Goal: Transaction & Acquisition: Book appointment/travel/reservation

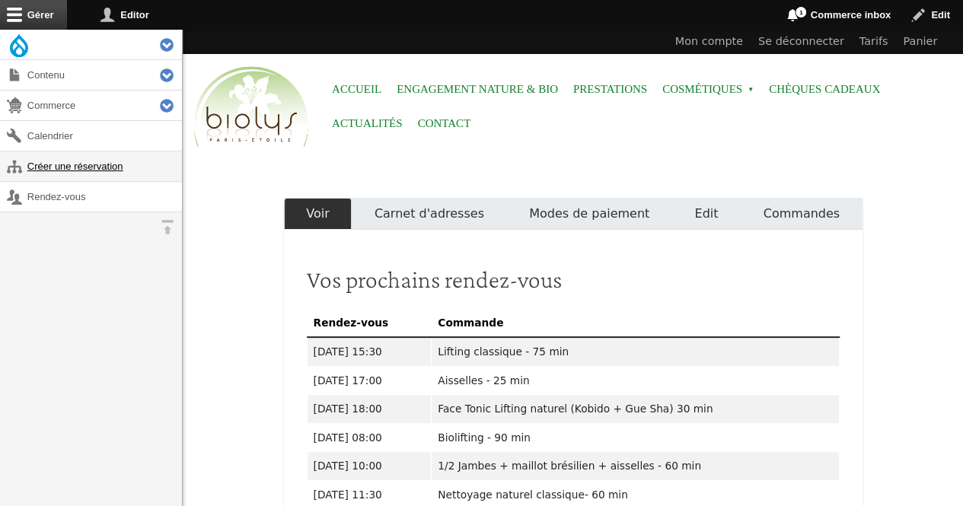
click at [122, 164] on link "Créer une réservation" at bounding box center [91, 166] width 182 height 30
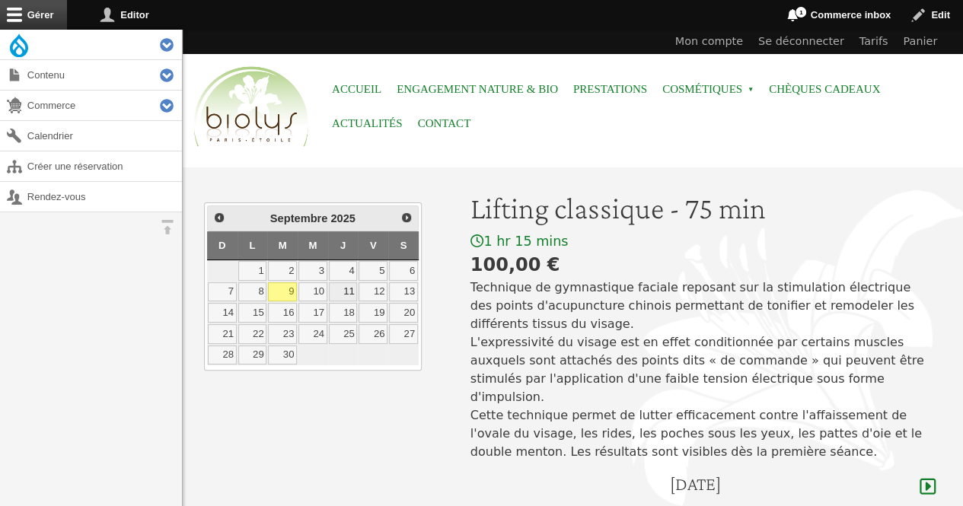
click at [346, 288] on link "11" at bounding box center [343, 292] width 29 height 20
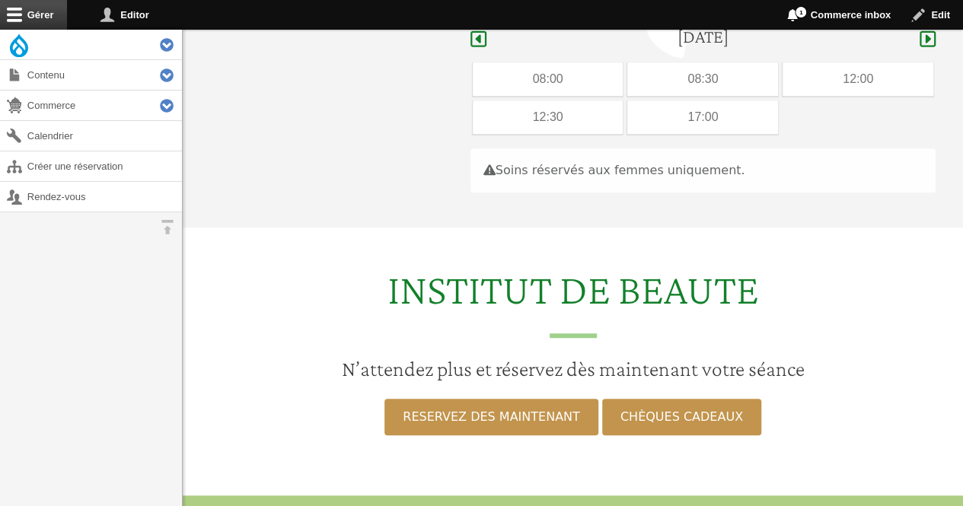
scroll to position [454, 0]
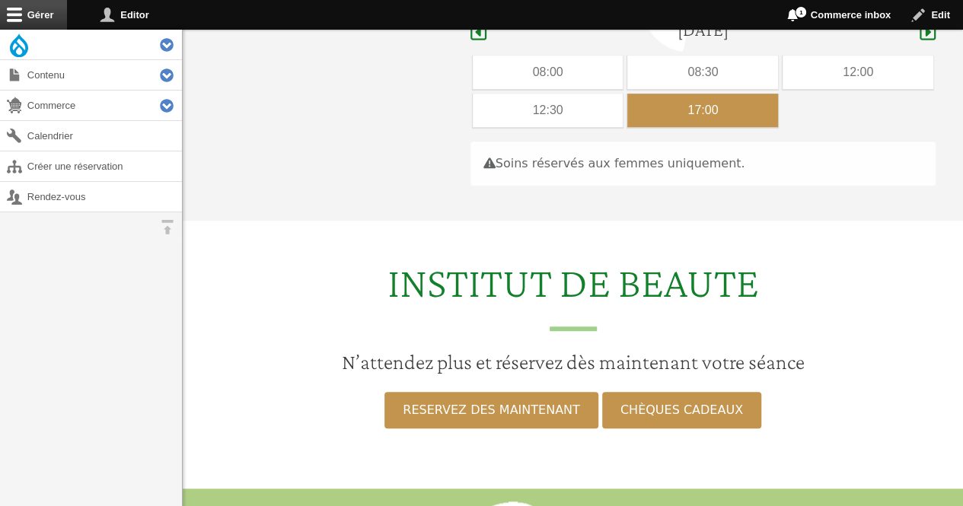
click at [674, 94] on div "17:00" at bounding box center [702, 110] width 151 height 33
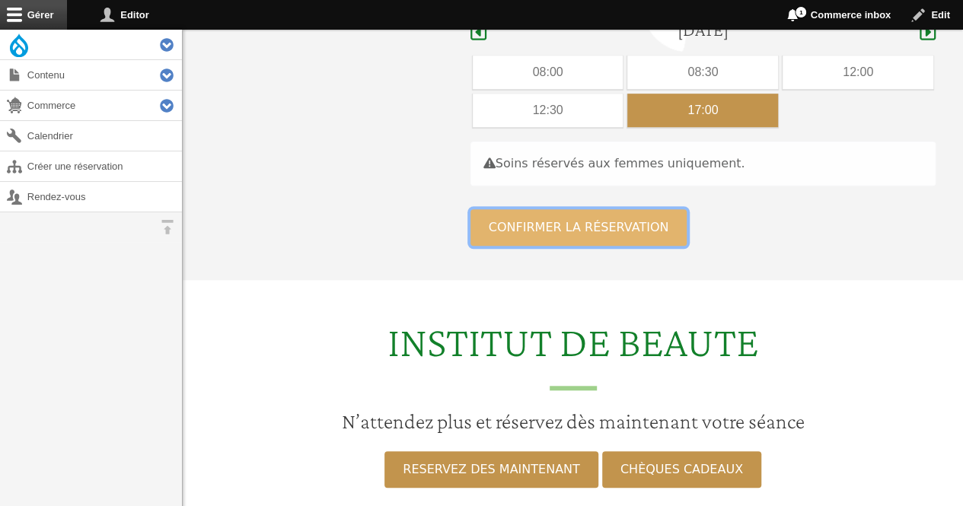
click at [599, 209] on button "Confirmer la réservation" at bounding box center [578, 227] width 217 height 37
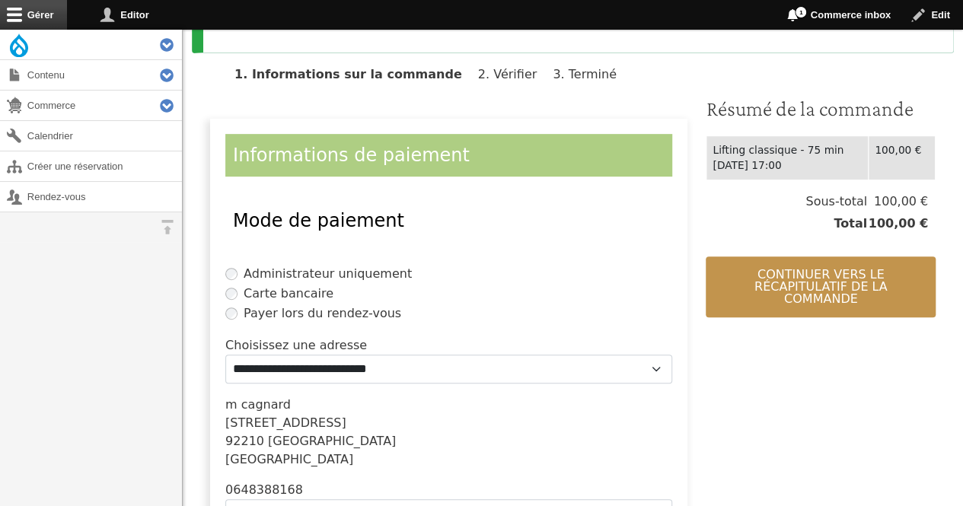
scroll to position [422, 0]
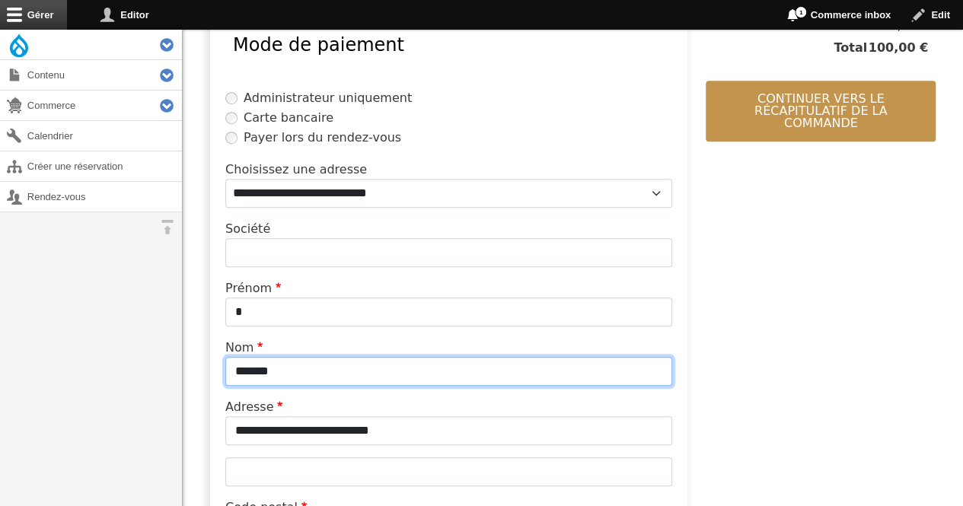
click at [359, 367] on input "*******" at bounding box center [448, 371] width 447 height 29
type input "*"
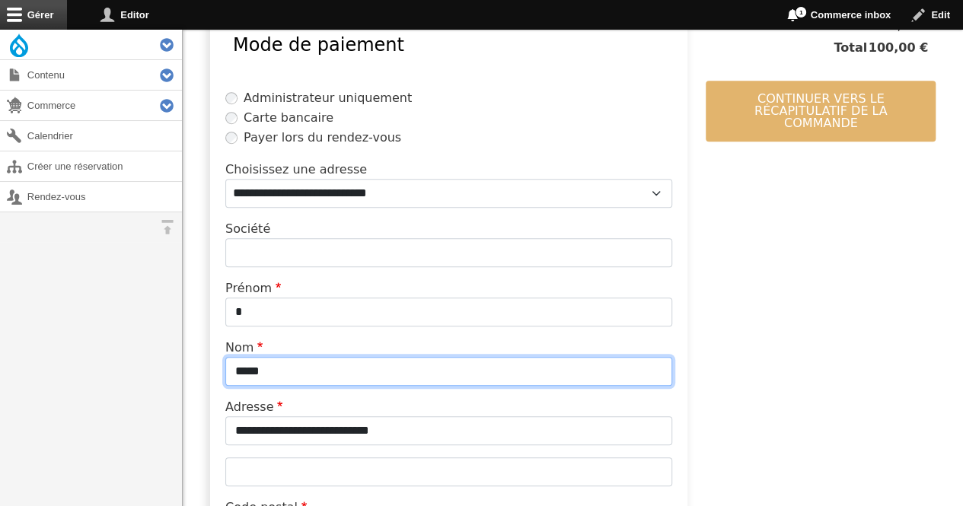
type input "*****"
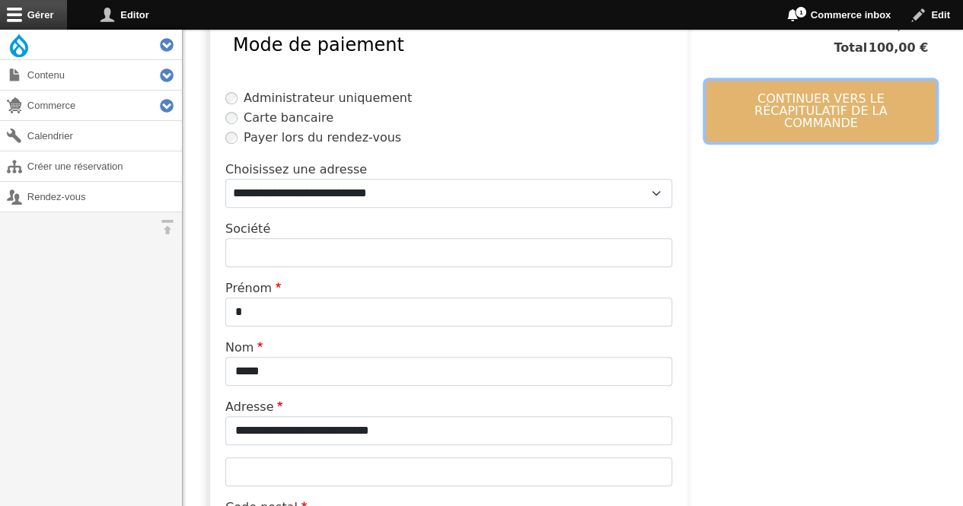
click at [779, 104] on button "Continuer vers le récapitulatif de la commande" at bounding box center [820, 111] width 230 height 61
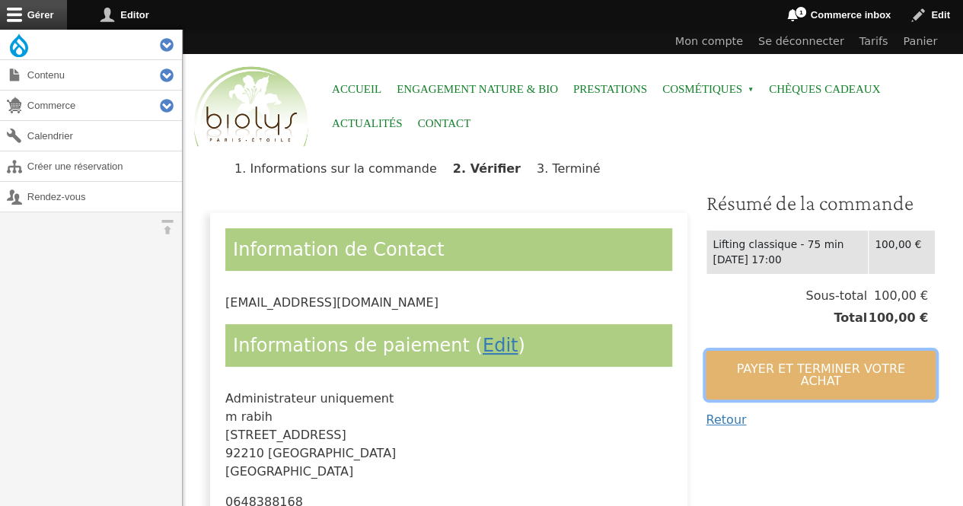
click at [728, 369] on button "Payer et terminer votre achat" at bounding box center [820, 375] width 230 height 49
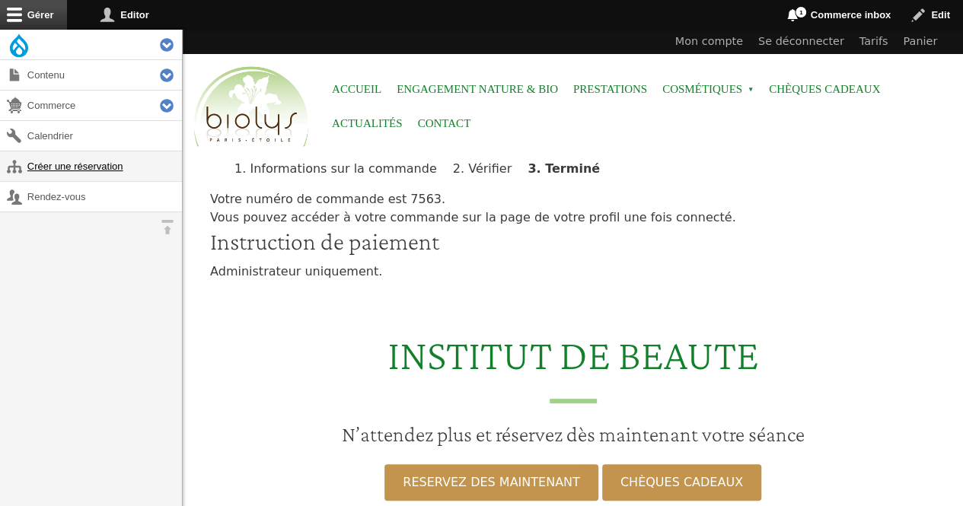
click at [126, 164] on link "Créer une réservation" at bounding box center [91, 166] width 182 height 30
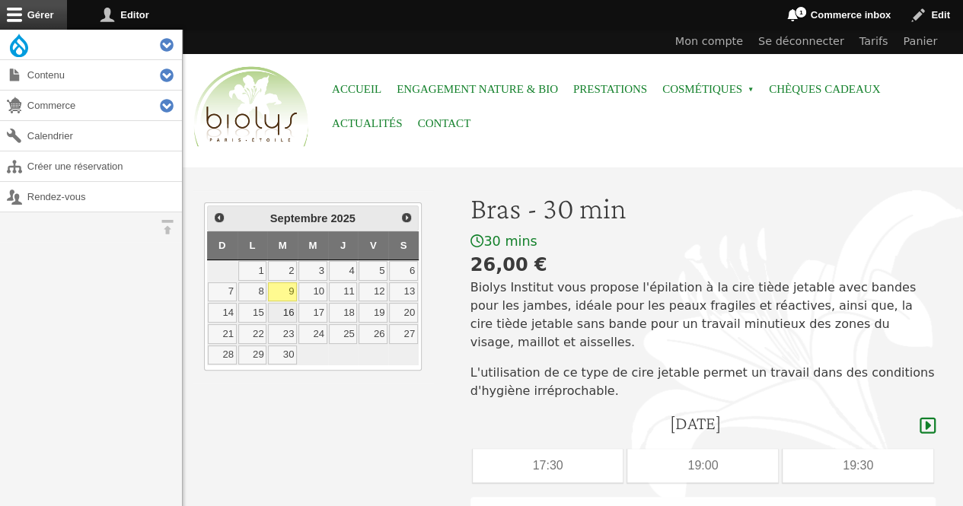
click at [293, 305] on link "16" at bounding box center [282, 313] width 29 height 20
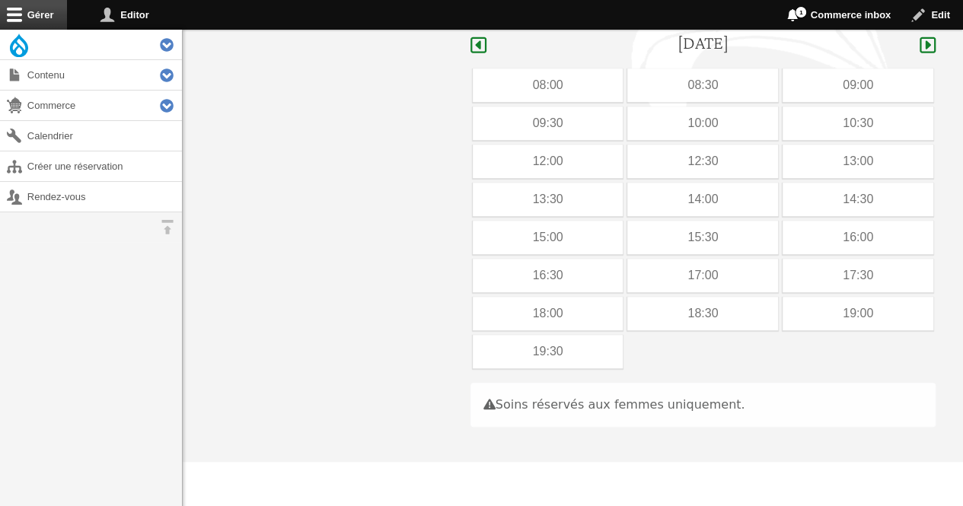
scroll to position [393, 0]
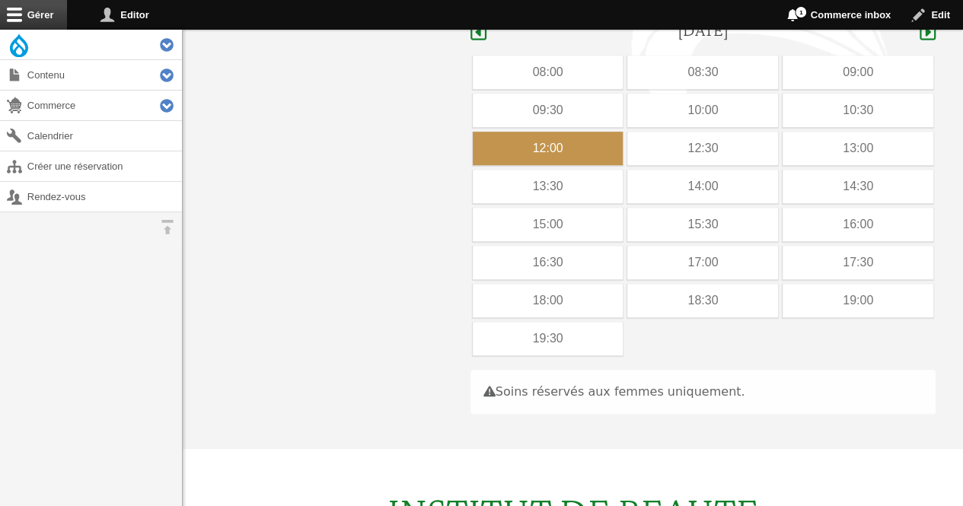
click at [569, 132] on div "12:00" at bounding box center [548, 148] width 151 height 33
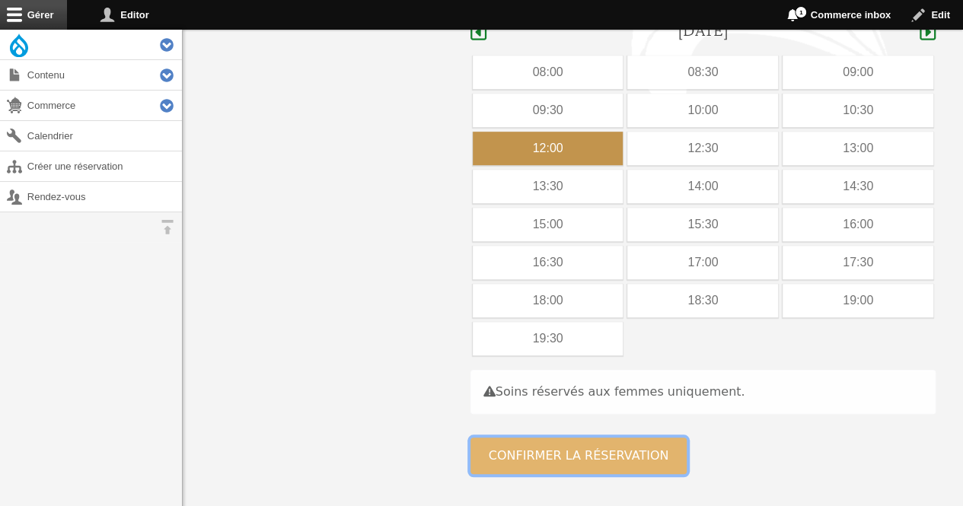
click at [508, 438] on button "Confirmer la réservation" at bounding box center [578, 456] width 217 height 37
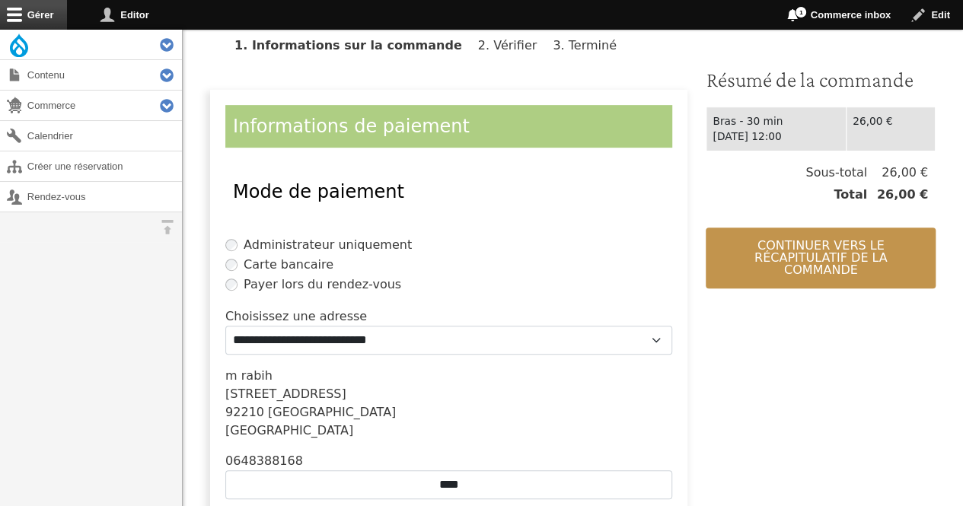
scroll to position [365, 0]
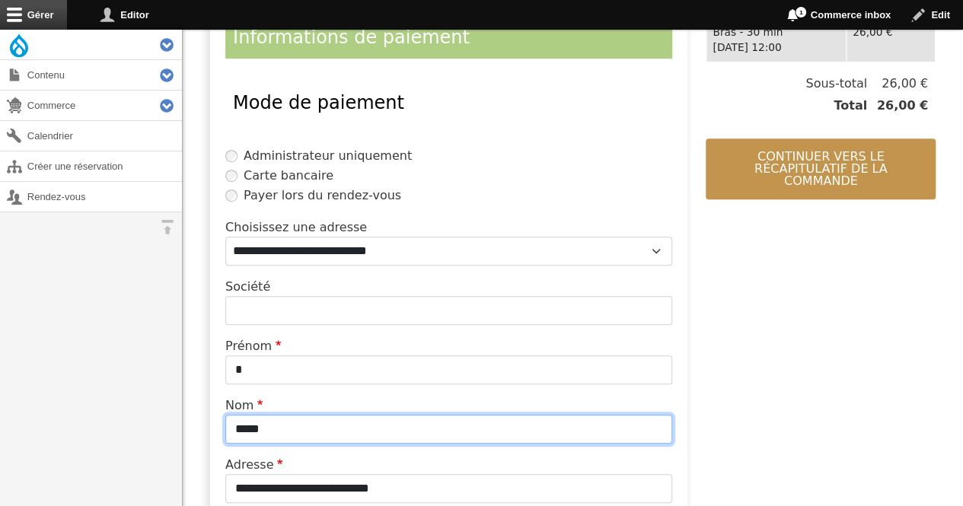
click at [356, 420] on input "*****" at bounding box center [448, 429] width 447 height 29
type input "*"
type input "*********"
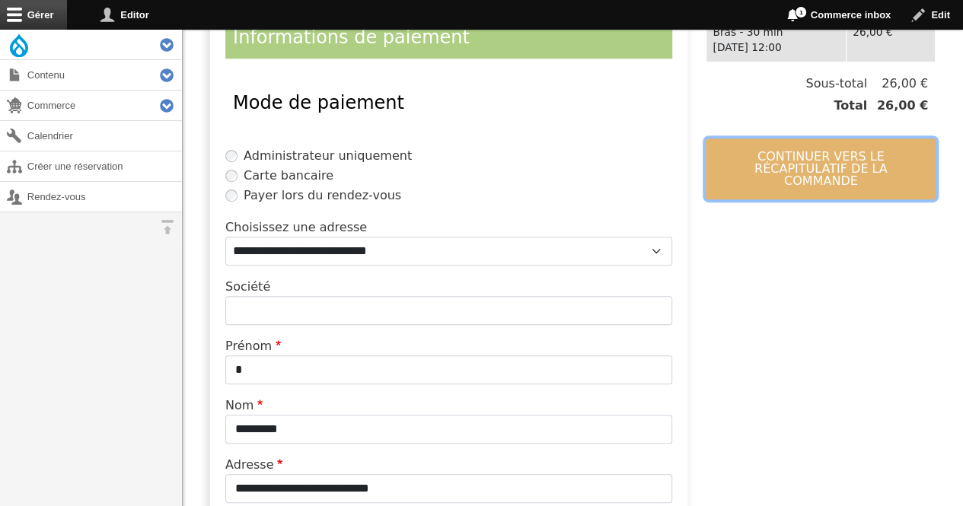
click at [735, 164] on button "Continuer vers le récapitulatif de la commande" at bounding box center [820, 169] width 230 height 61
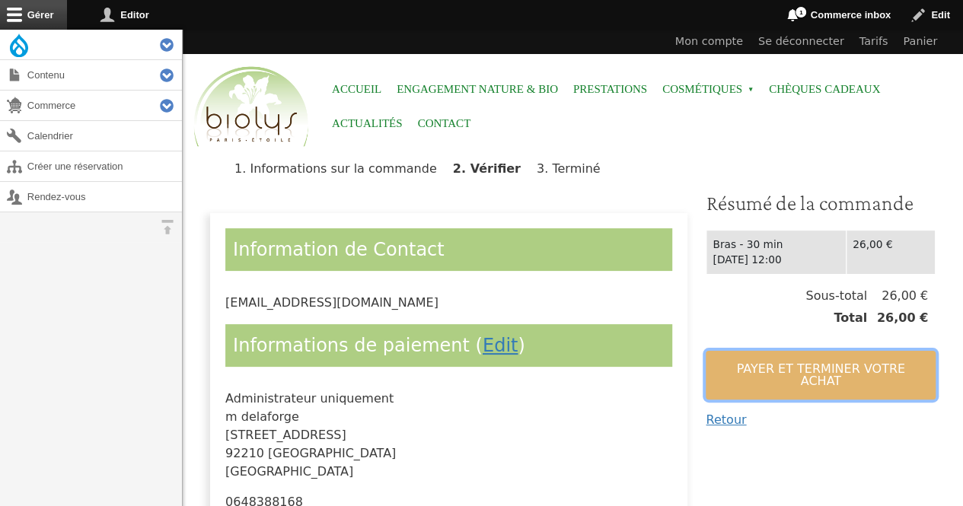
click at [747, 361] on button "Payer et terminer votre achat" at bounding box center [820, 375] width 230 height 49
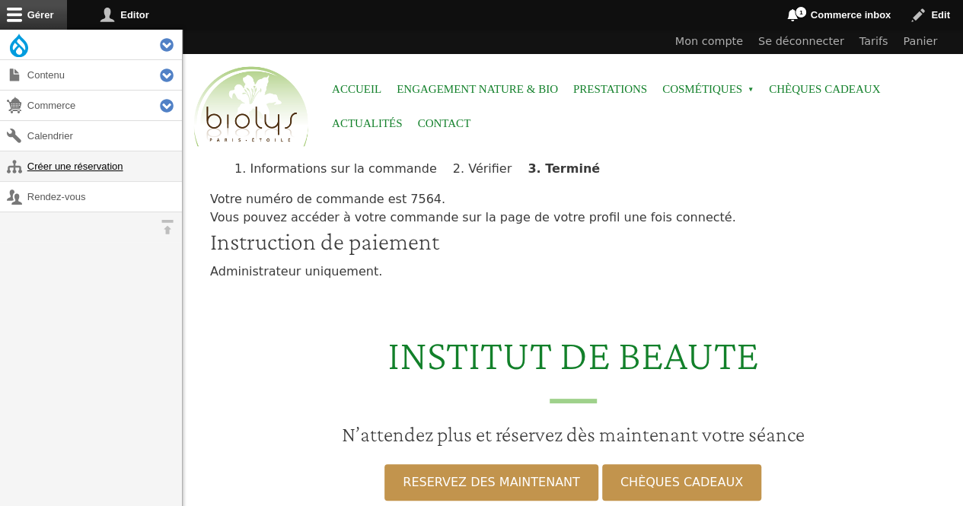
click at [120, 167] on link "Créer une réservation" at bounding box center [91, 166] width 182 height 30
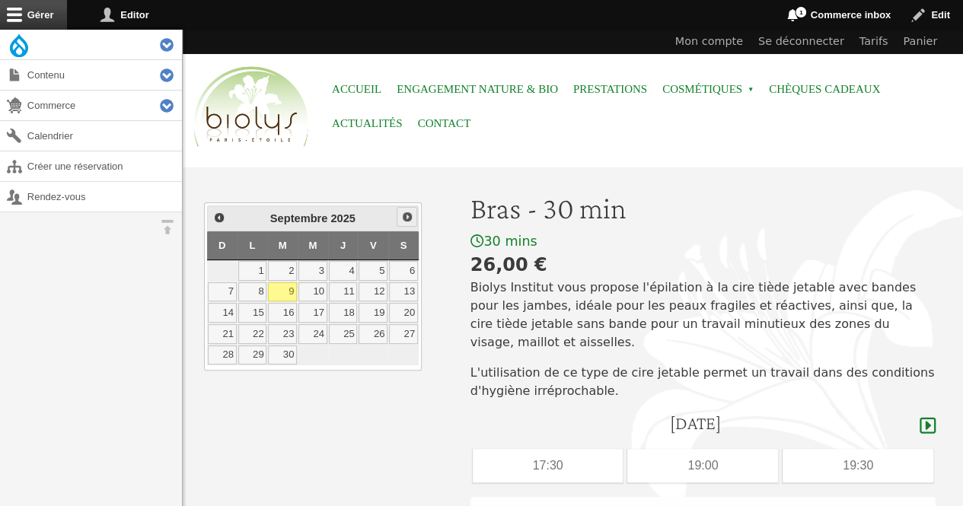
click at [412, 212] on span "Suivant" at bounding box center [407, 217] width 12 height 12
click at [317, 324] on link "22" at bounding box center [312, 334] width 29 height 20
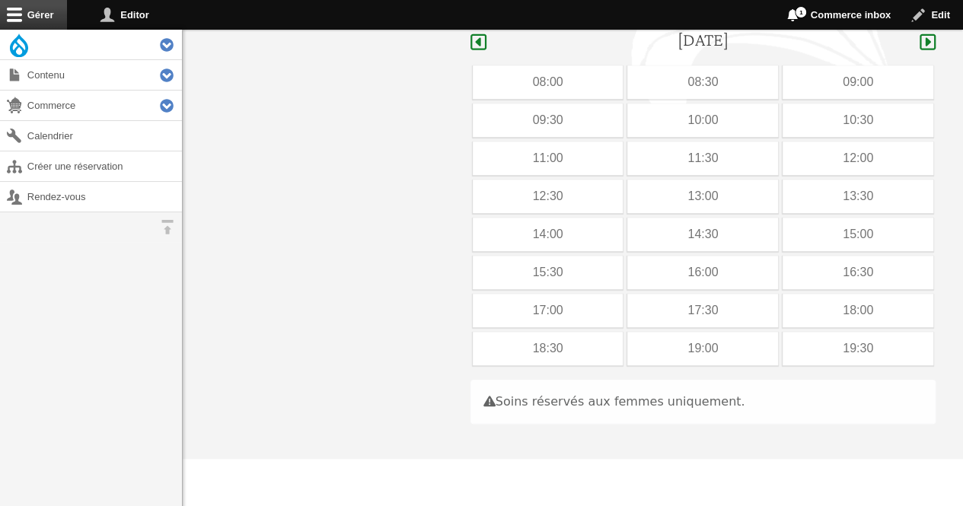
scroll to position [393, 0]
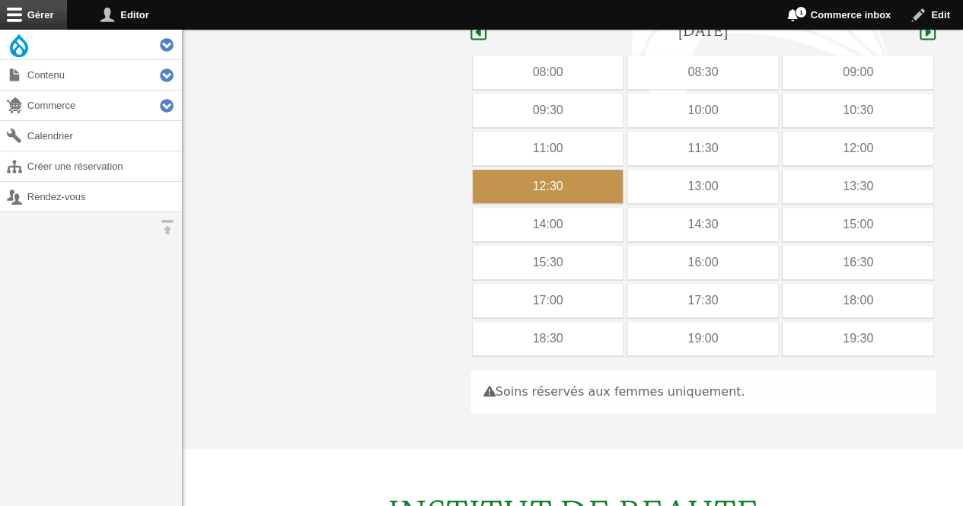
click at [540, 170] on div "12:30" at bounding box center [548, 186] width 151 height 33
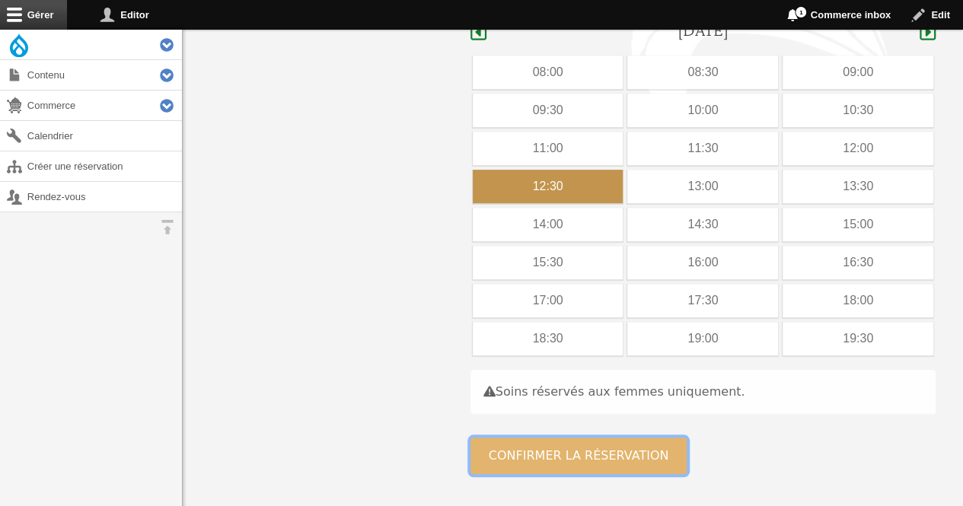
click at [534, 438] on button "Confirmer la réservation" at bounding box center [578, 456] width 217 height 37
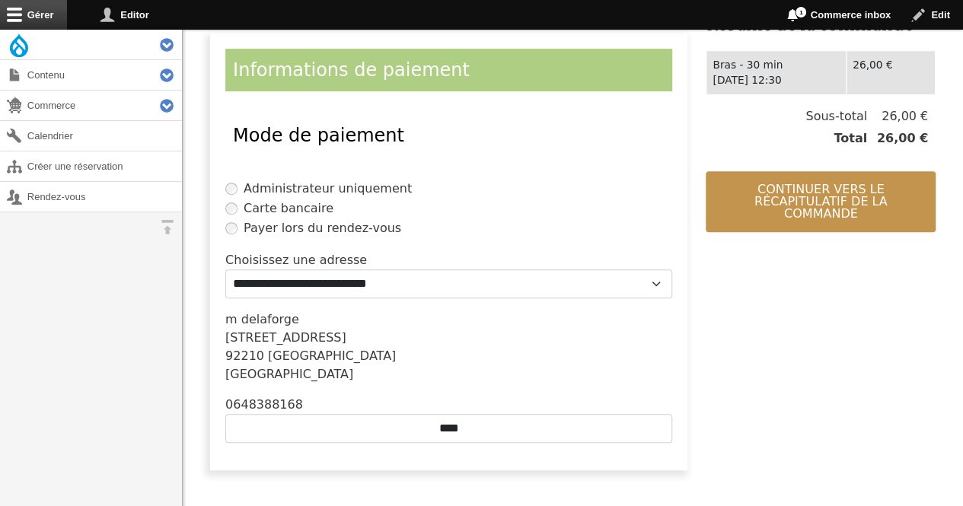
scroll to position [335, 0]
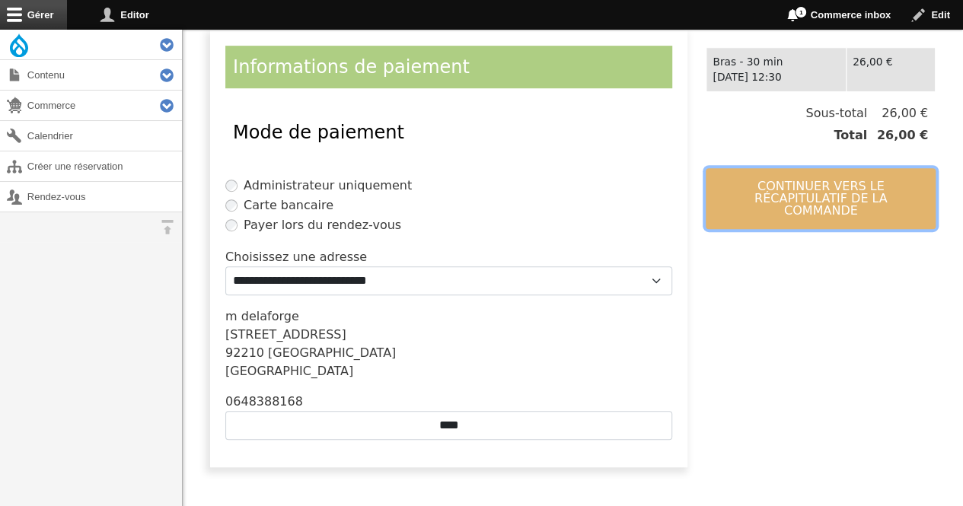
click at [877, 186] on button "Continuer vers le récapitulatif de la commande" at bounding box center [820, 198] width 230 height 61
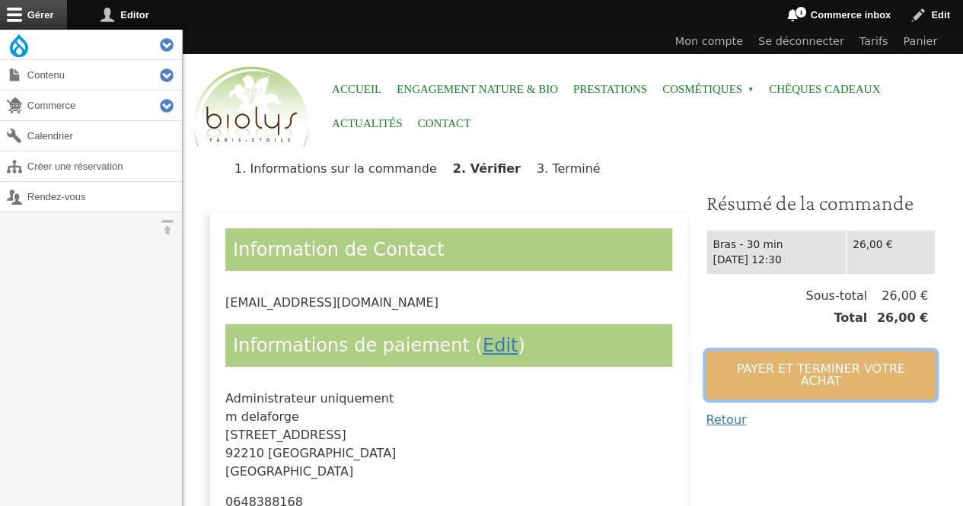
click at [804, 367] on button "Payer et terminer votre achat" at bounding box center [820, 375] width 230 height 49
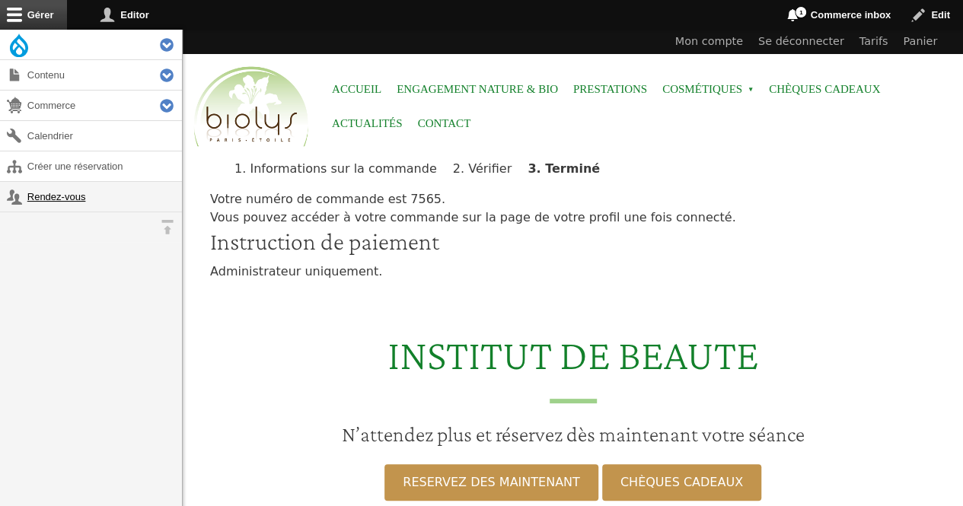
click at [41, 194] on link "Rendez-vous" at bounding box center [91, 197] width 182 height 30
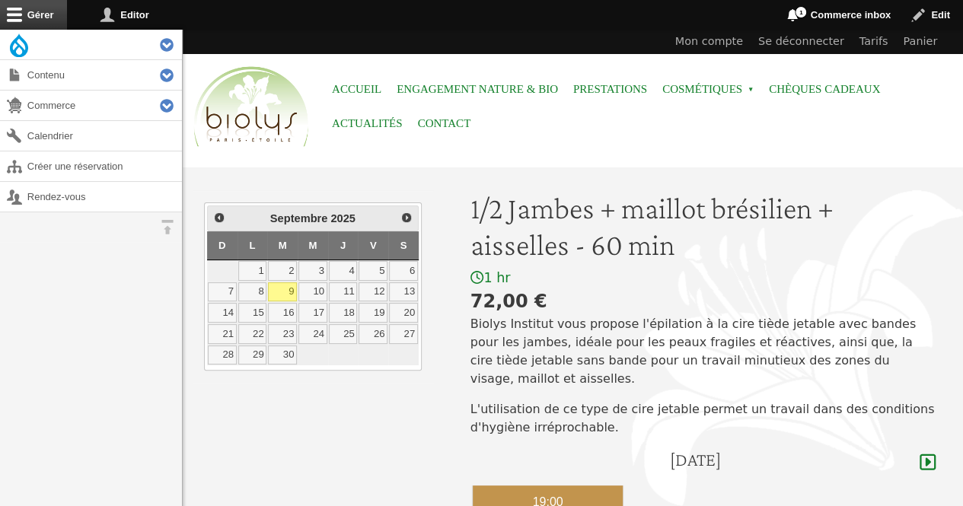
click at [598, 486] on div "19:00" at bounding box center [548, 502] width 151 height 33
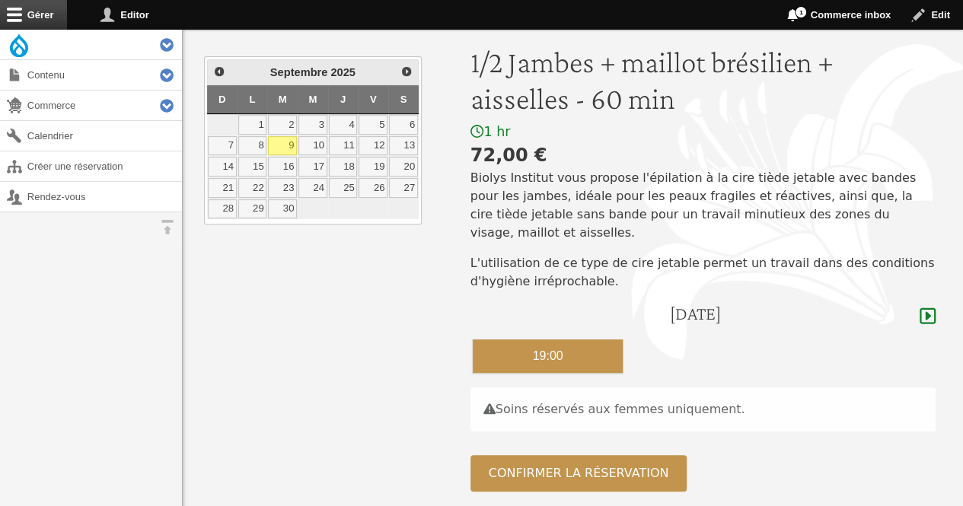
scroll to position [270, 0]
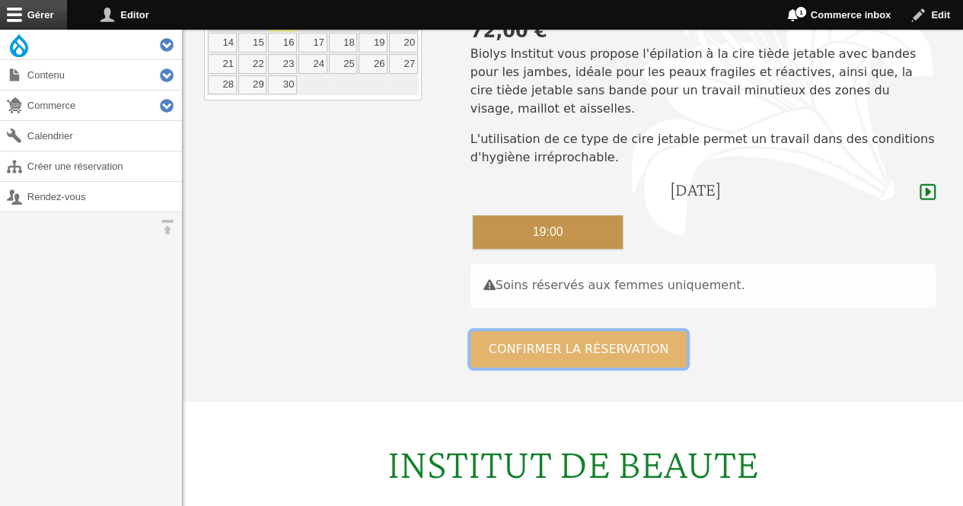
click at [552, 331] on button "Confirmer la réservation" at bounding box center [578, 349] width 217 height 37
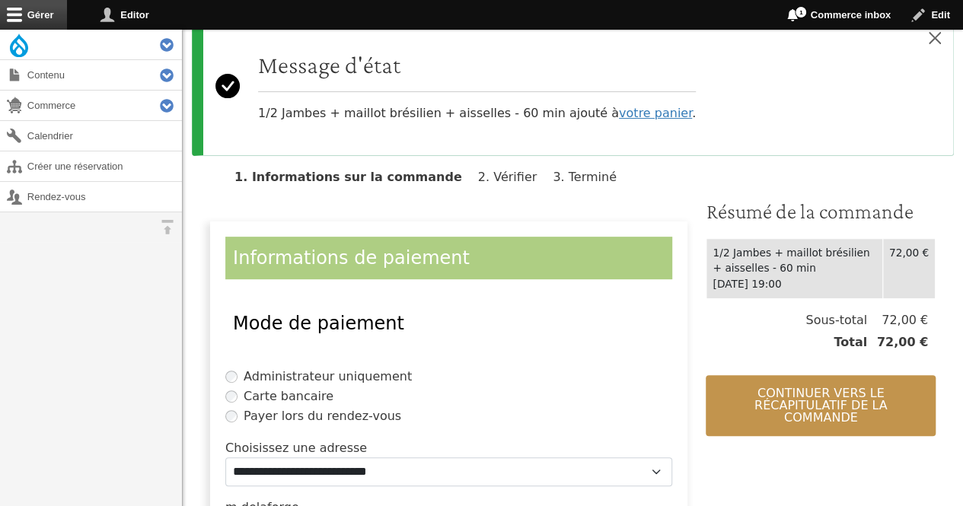
scroll to position [173, 0]
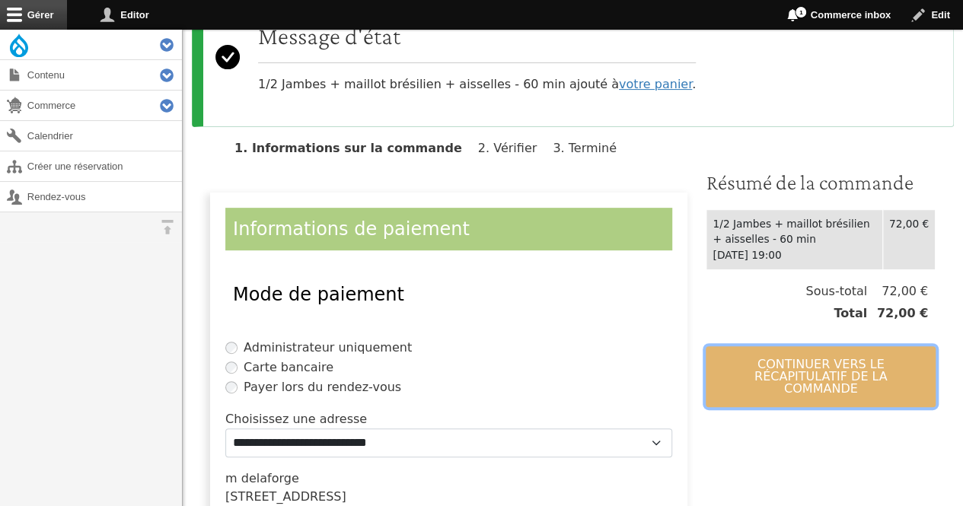
click at [845, 360] on button "Continuer vers le récapitulatif de la commande" at bounding box center [820, 376] width 230 height 61
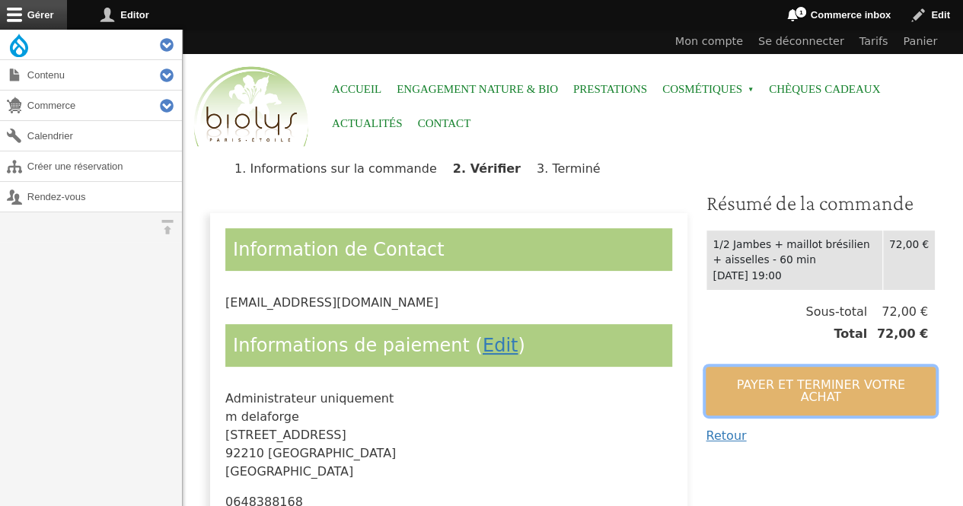
click at [836, 384] on button "Payer et terminer votre achat" at bounding box center [820, 391] width 230 height 49
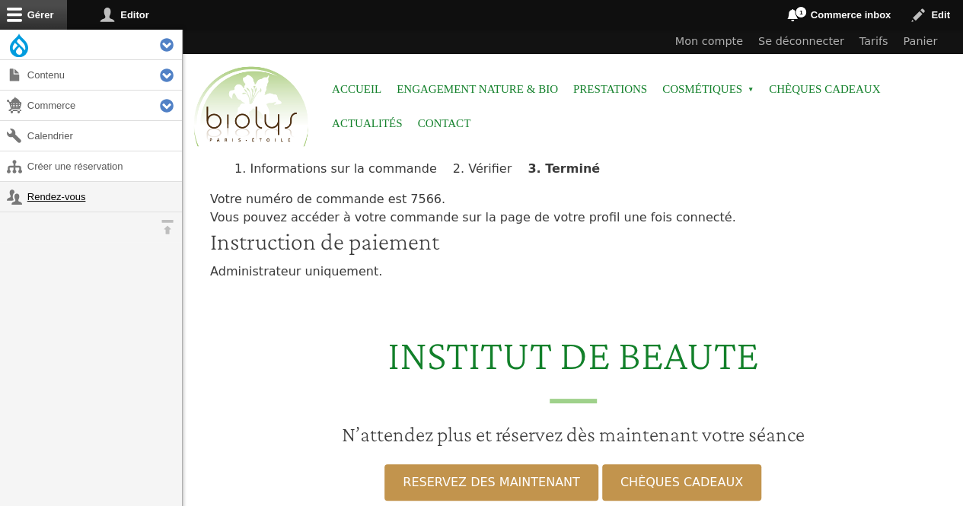
click at [41, 195] on link "Rendez-vous" at bounding box center [91, 197] width 182 height 30
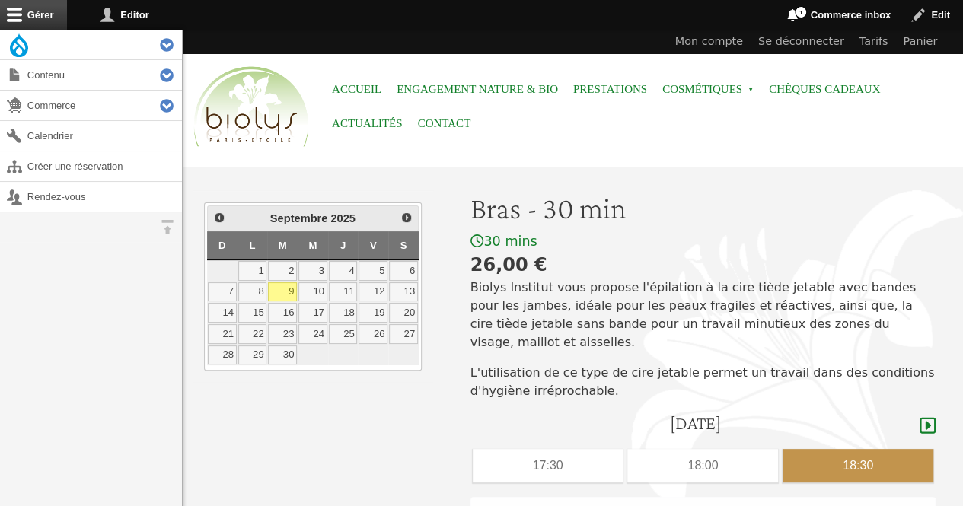
click at [845, 457] on div "18:30" at bounding box center [857, 465] width 151 height 33
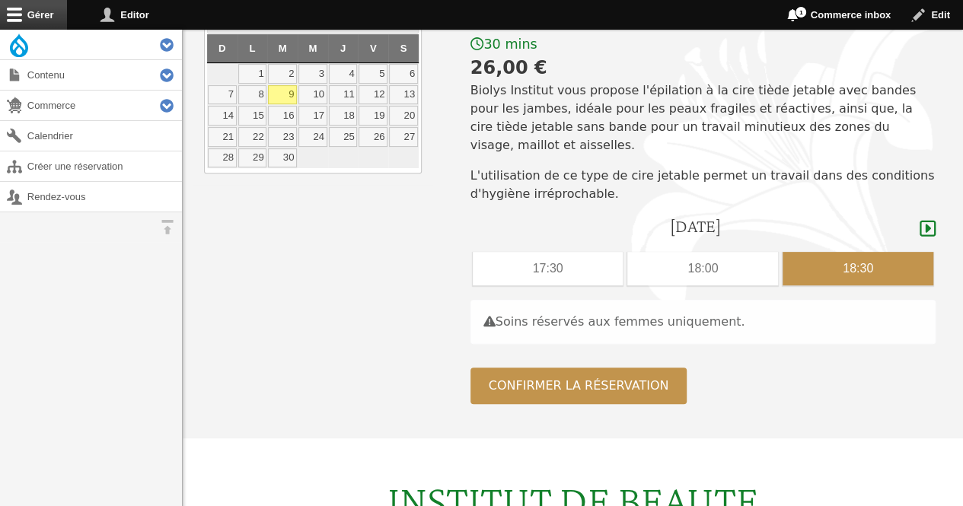
scroll to position [245, 0]
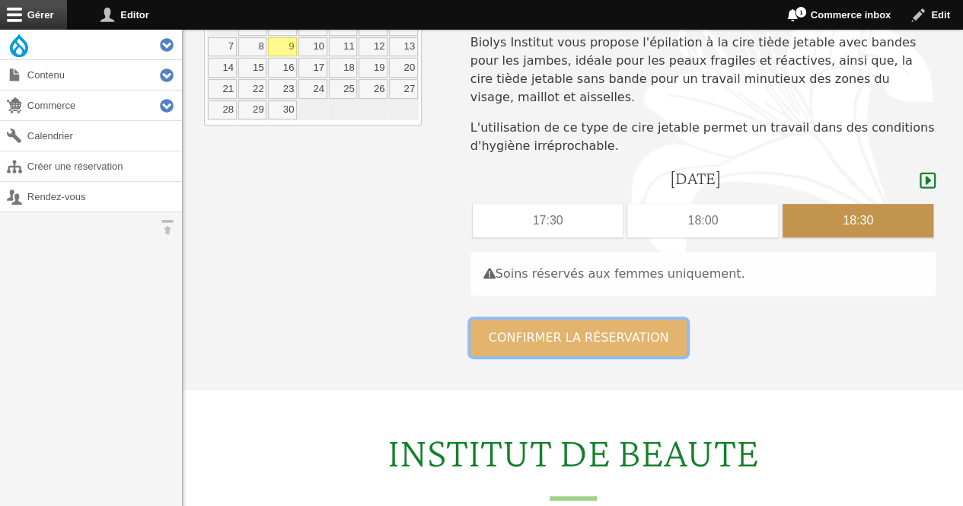
click at [647, 329] on button "Confirmer la réservation" at bounding box center [578, 338] width 217 height 37
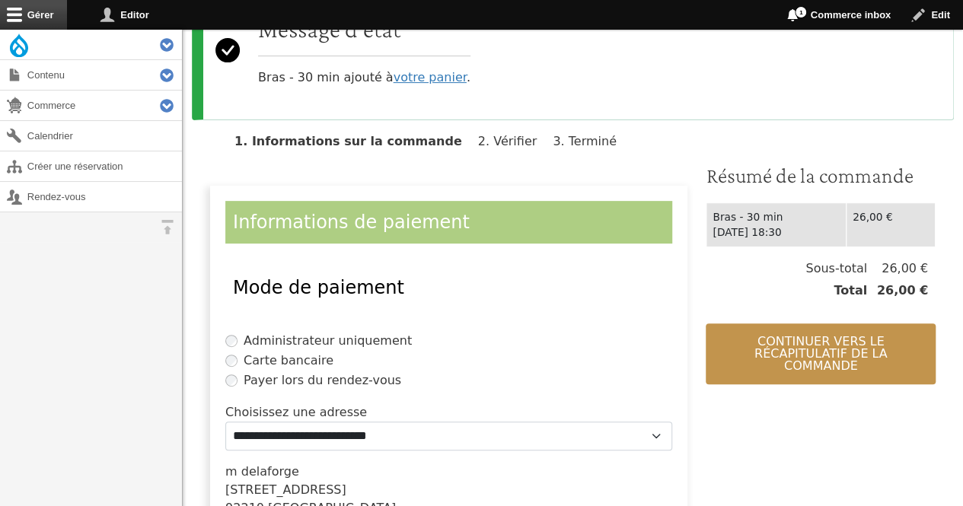
scroll to position [186, 0]
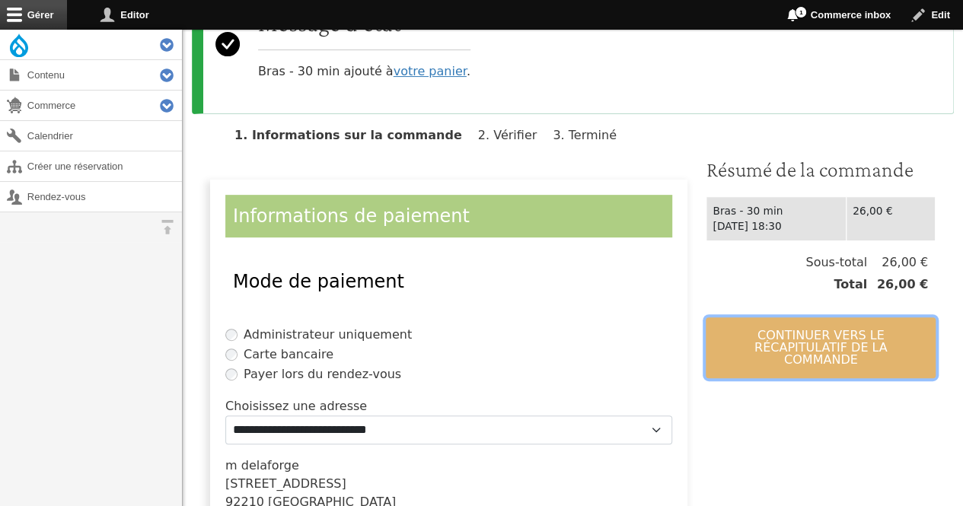
click at [779, 339] on button "Continuer vers le récapitulatif de la commande" at bounding box center [820, 347] width 230 height 61
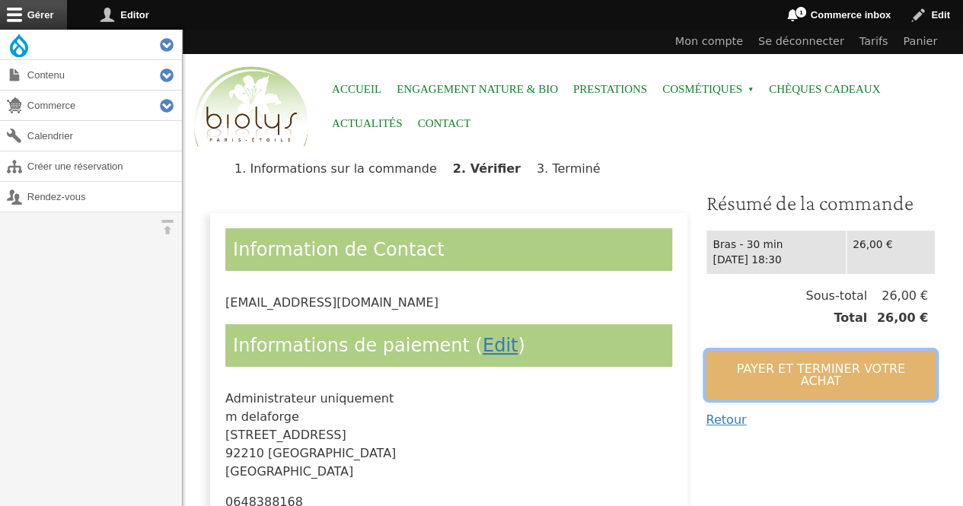
click at [774, 355] on button "Payer et terminer votre achat" at bounding box center [820, 375] width 230 height 49
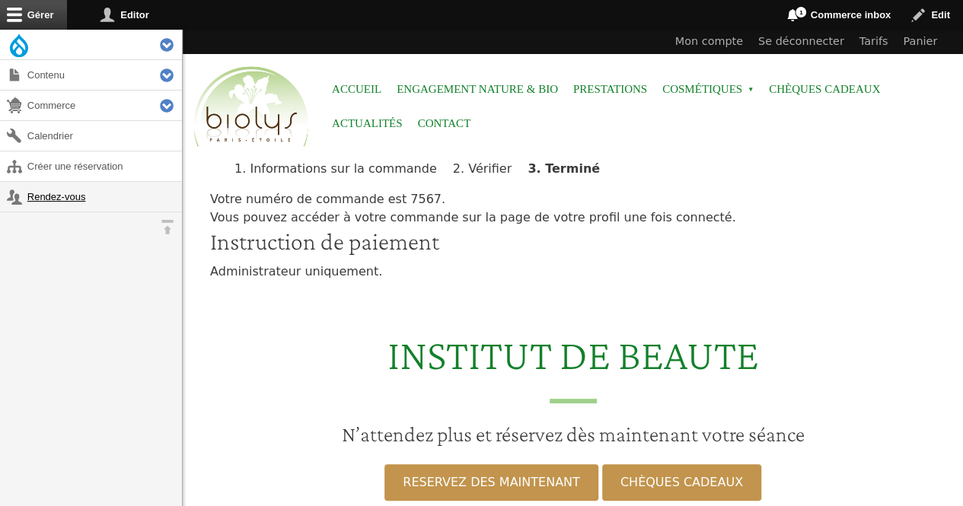
click at [43, 199] on link "Rendez-vous" at bounding box center [91, 197] width 182 height 30
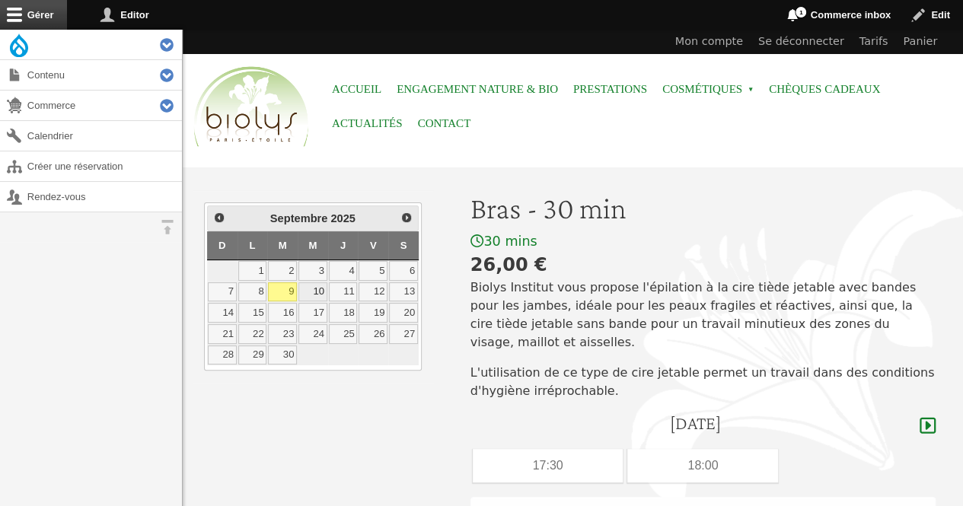
click at [314, 283] on link "10" at bounding box center [312, 292] width 29 height 20
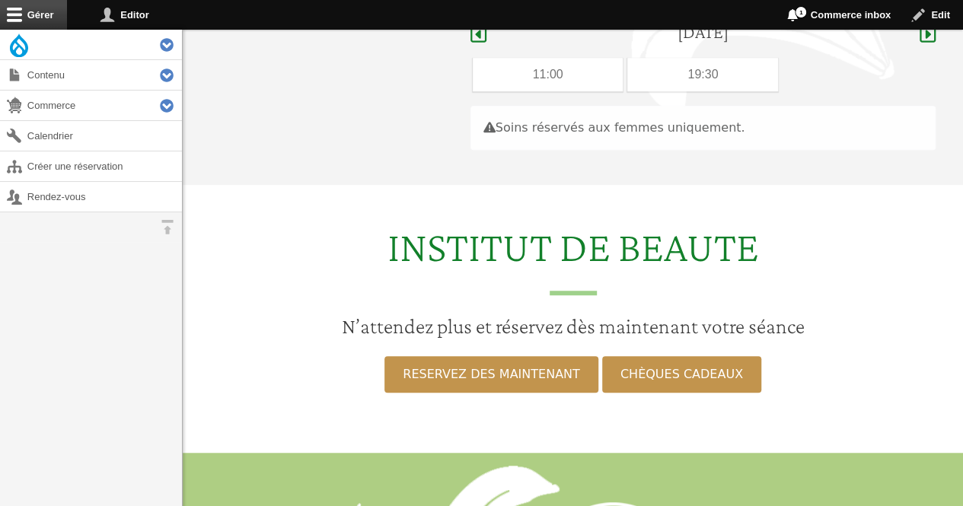
scroll to position [393, 0]
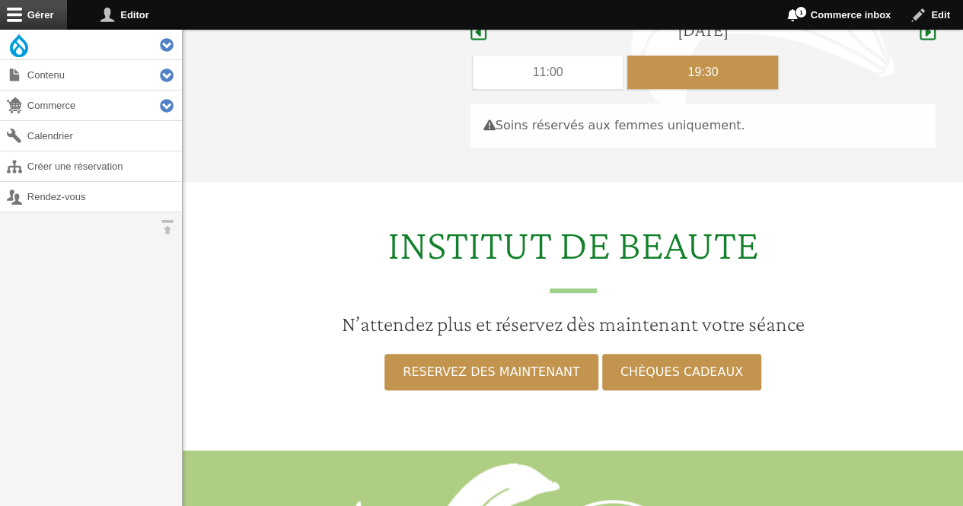
click at [729, 57] on div "19:30" at bounding box center [702, 72] width 151 height 33
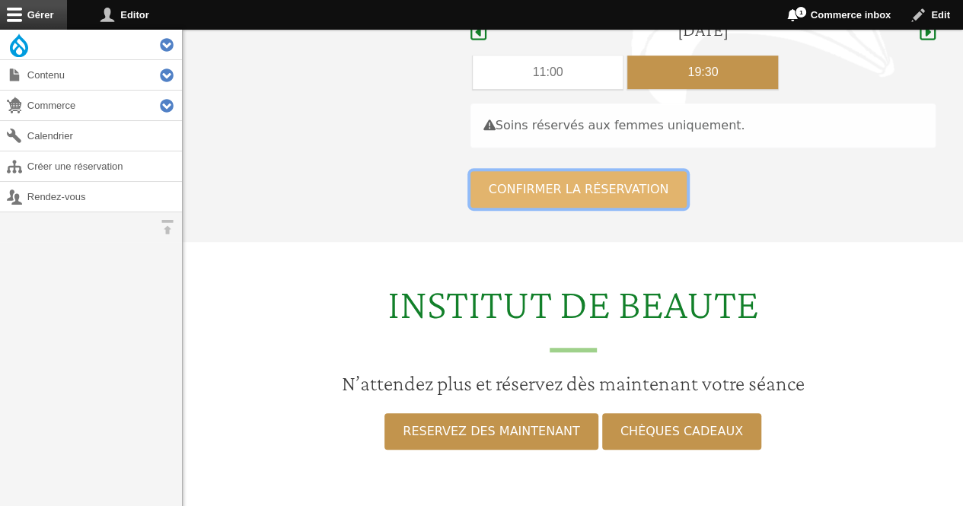
click at [586, 176] on button "Confirmer la réservation" at bounding box center [578, 189] width 217 height 37
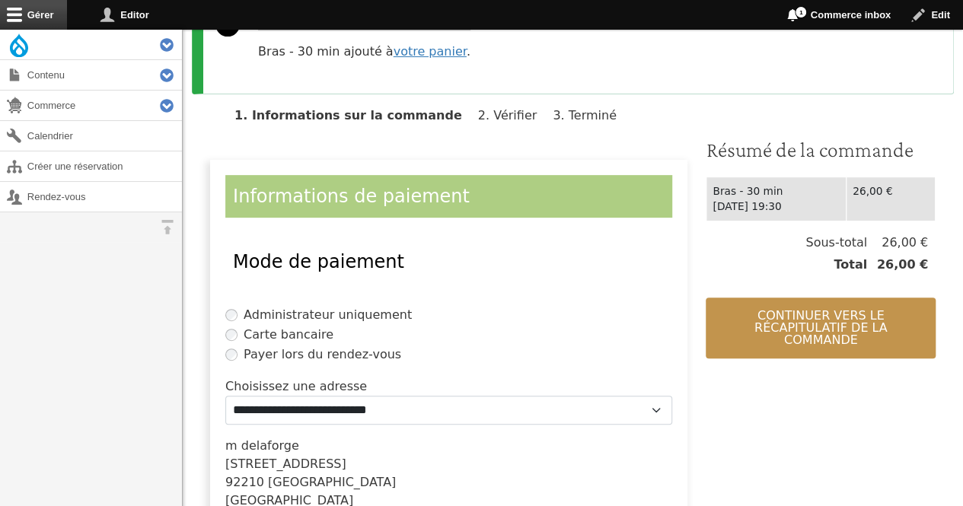
scroll to position [215, 0]
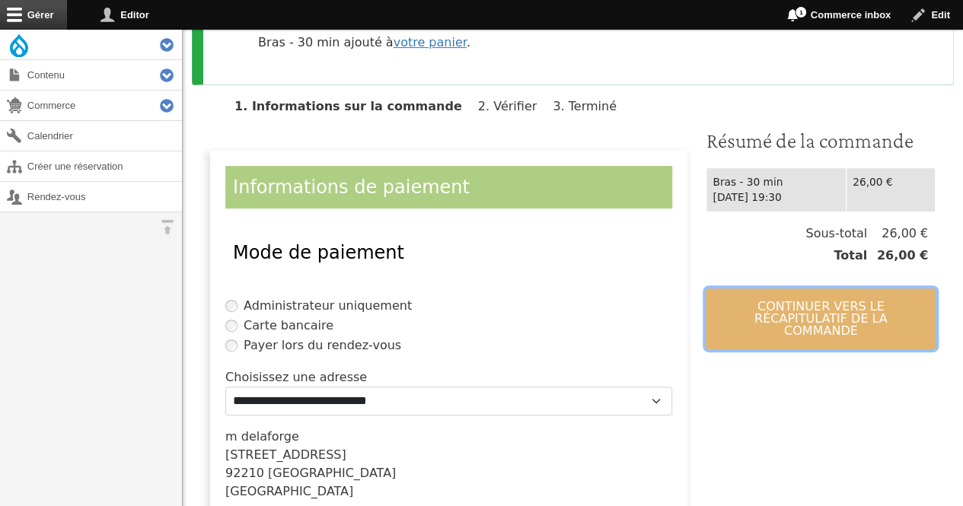
click at [826, 315] on button "Continuer vers le récapitulatif de la commande" at bounding box center [820, 318] width 230 height 61
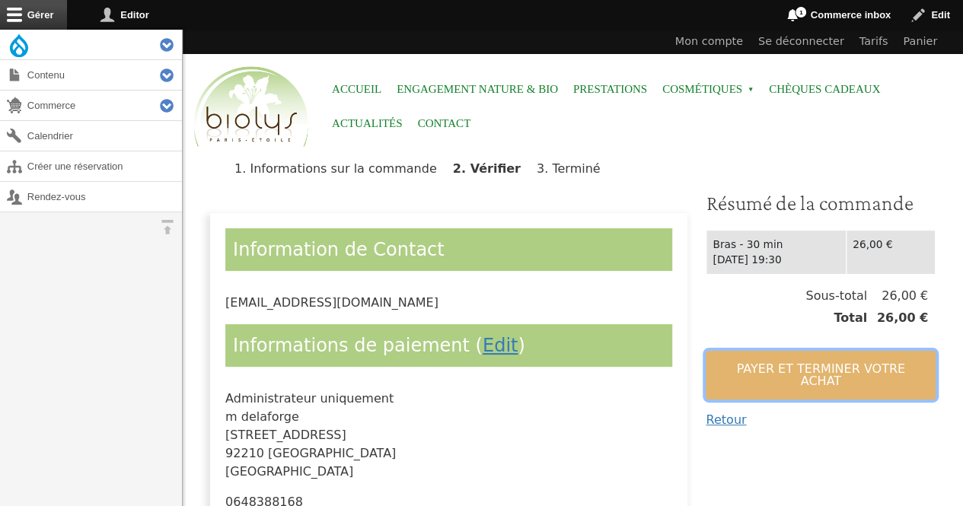
click at [804, 359] on button "Payer et terminer votre achat" at bounding box center [820, 375] width 230 height 49
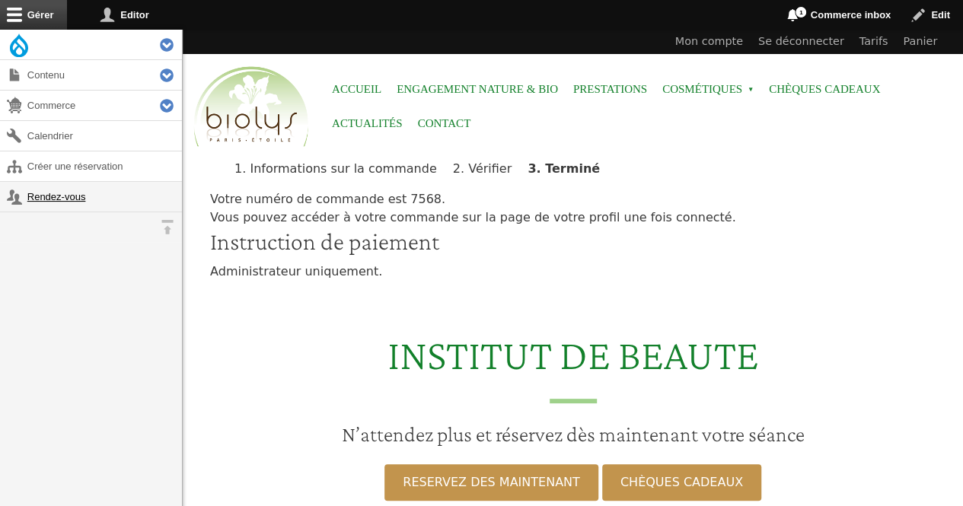
click at [42, 203] on link "Rendez-vous" at bounding box center [91, 197] width 182 height 30
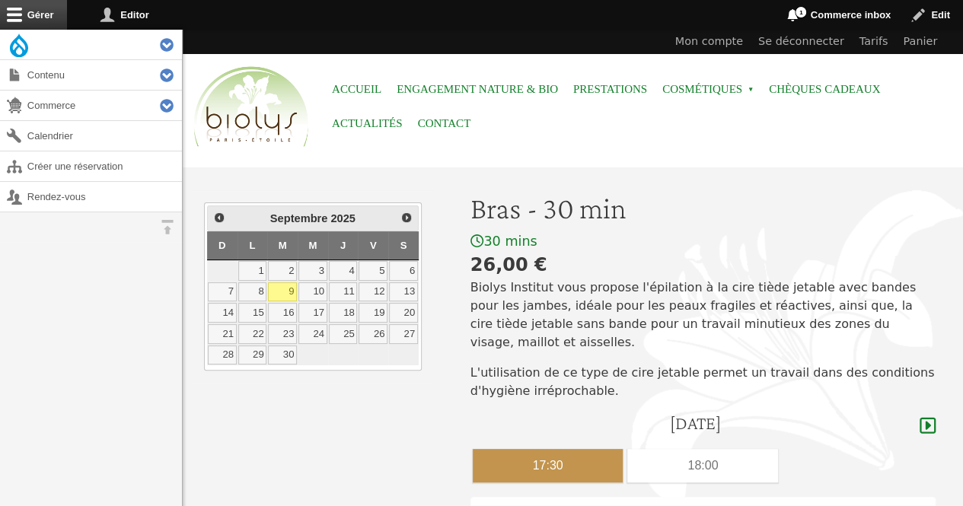
click at [525, 449] on div "17:30" at bounding box center [548, 465] width 151 height 33
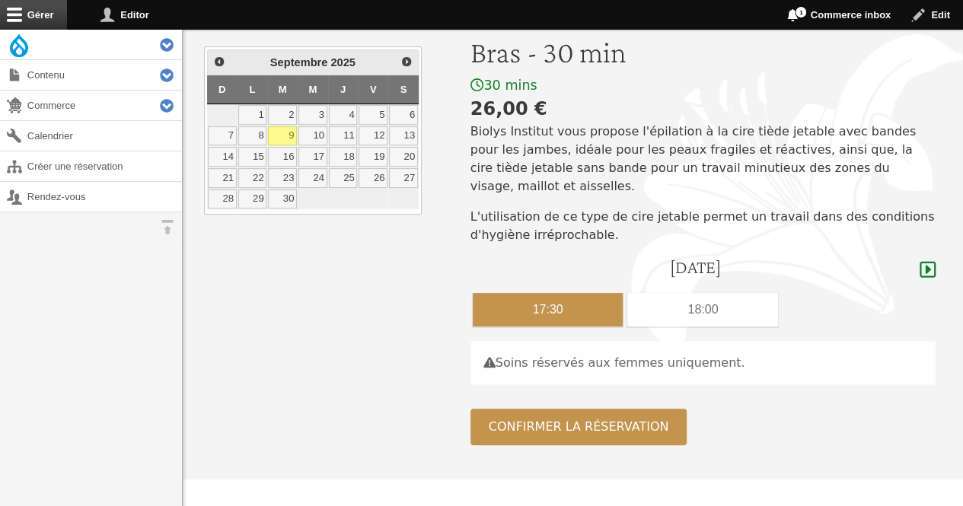
scroll to position [234, 0]
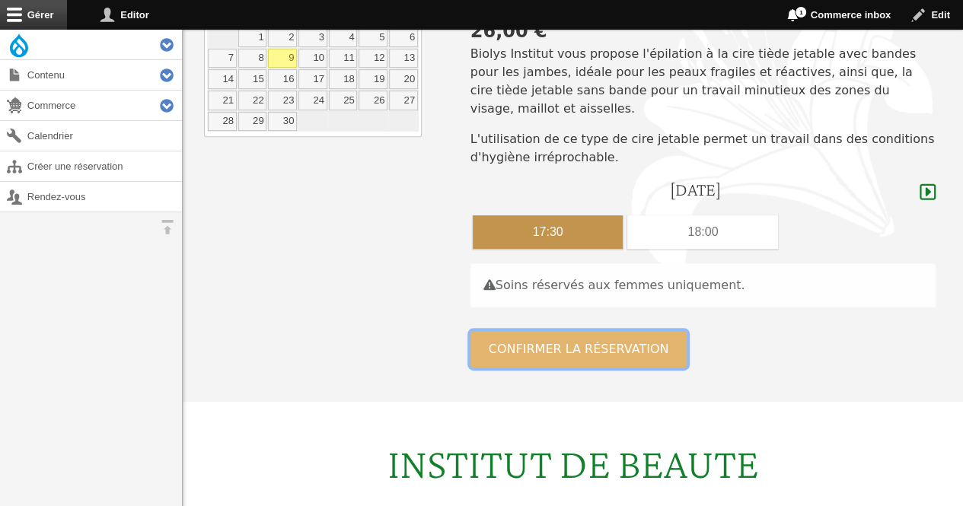
click at [644, 331] on button "Confirmer la réservation" at bounding box center [578, 349] width 217 height 37
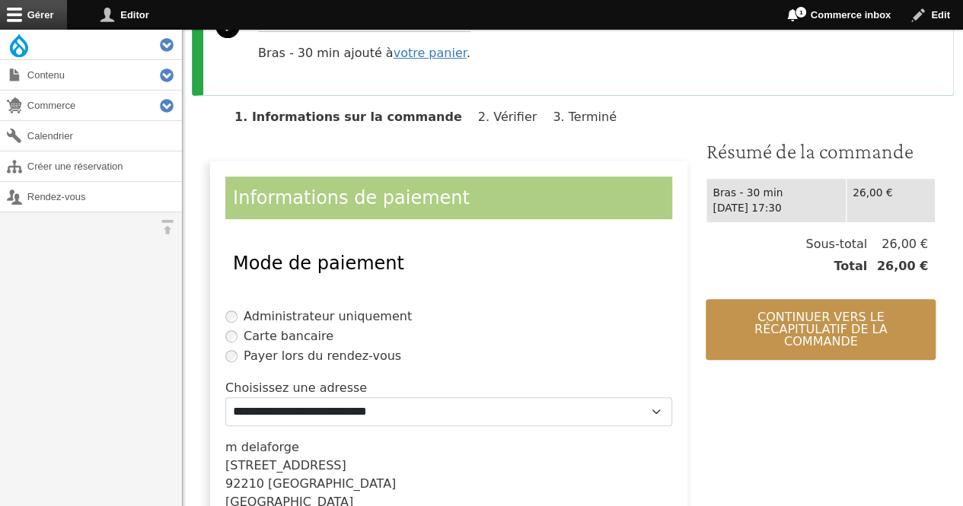
scroll to position [248, 0]
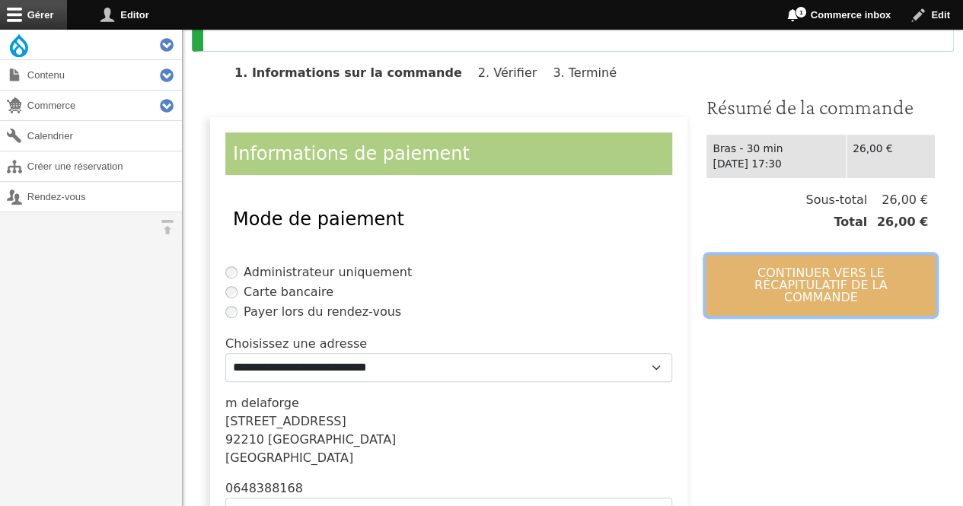
click at [855, 256] on button "Continuer vers le récapitulatif de la commande" at bounding box center [820, 285] width 230 height 61
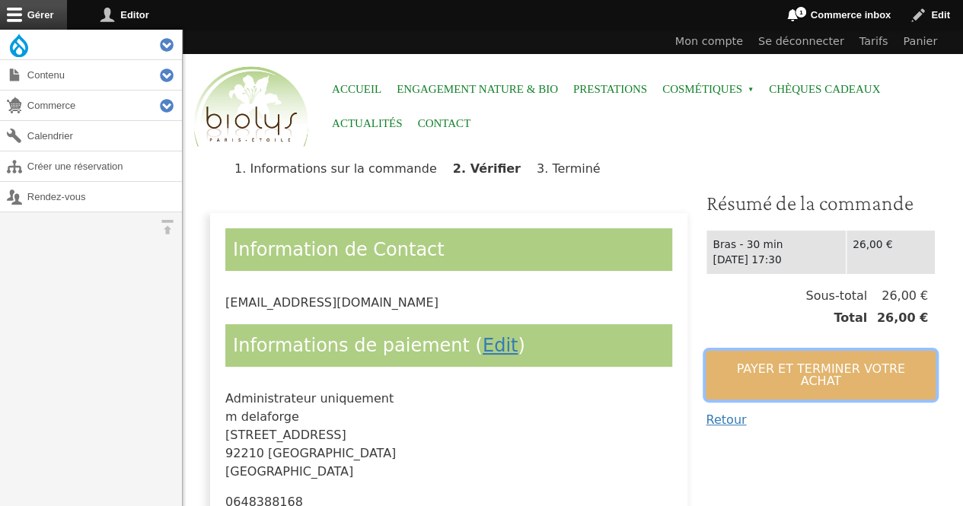
click at [837, 366] on button "Payer et terminer votre achat" at bounding box center [820, 375] width 230 height 49
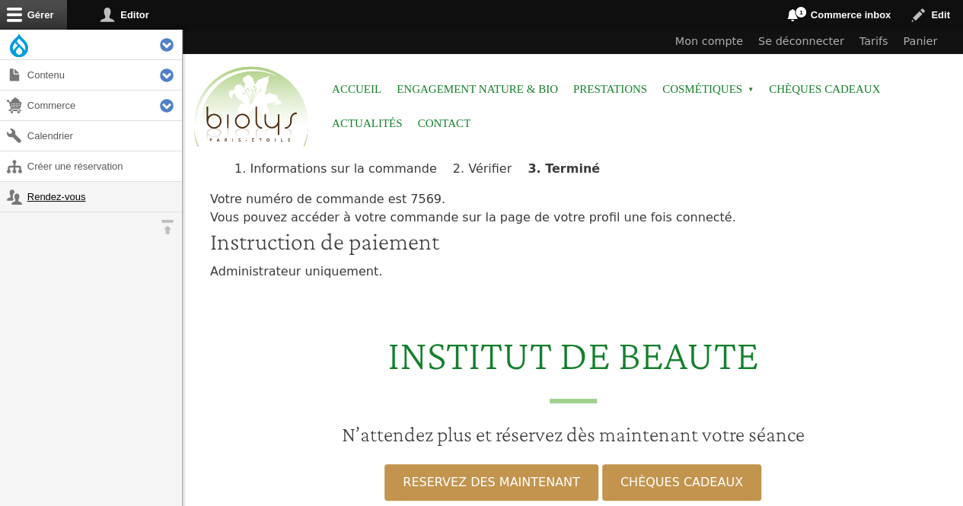
click at [30, 196] on link "Rendez-vous" at bounding box center [91, 197] width 182 height 30
